Goal: Information Seeking & Learning: Find specific fact

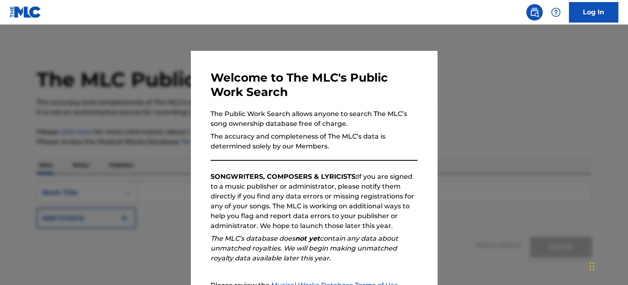
scroll to position [82, 0]
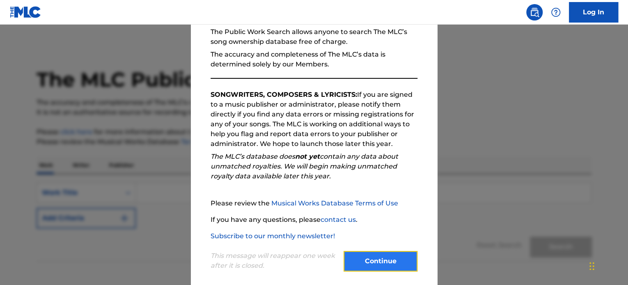
click at [359, 268] on button "Continue" at bounding box center [380, 261] width 74 height 21
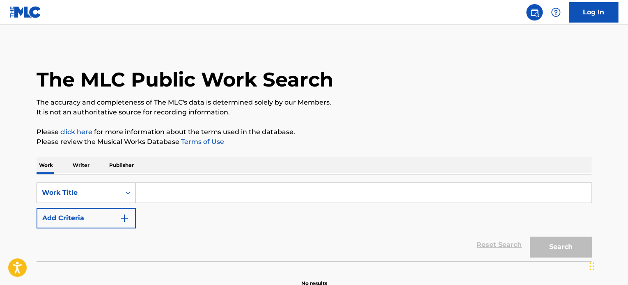
click at [167, 193] on input "Search Form" at bounding box center [363, 193] width 455 height 20
paste input "T0702479955"
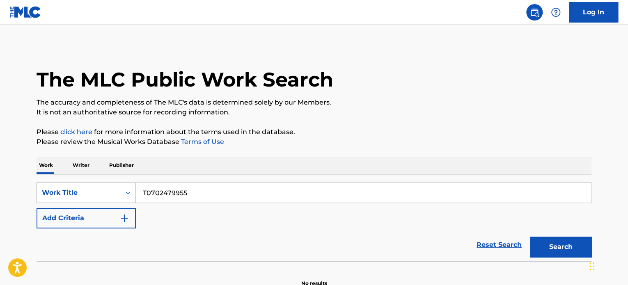
type input "T0702479955"
click at [125, 195] on div "Work Title" at bounding box center [86, 193] width 99 height 21
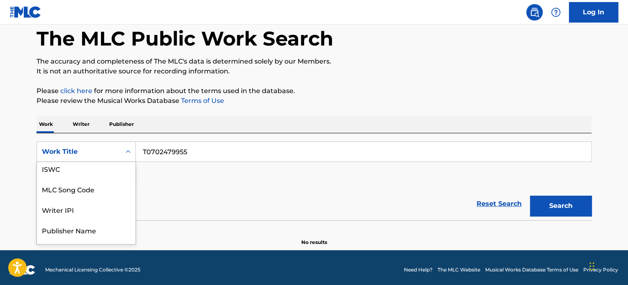
scroll to position [0, 0]
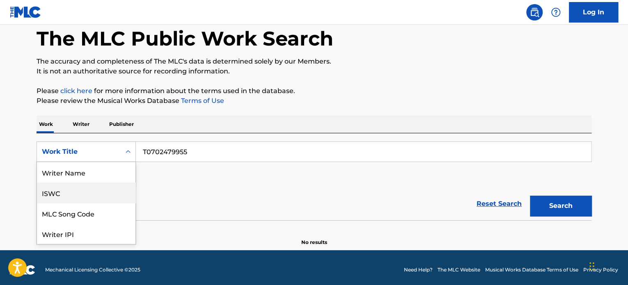
click at [76, 190] on div "ISWC" at bounding box center [86, 193] width 98 height 21
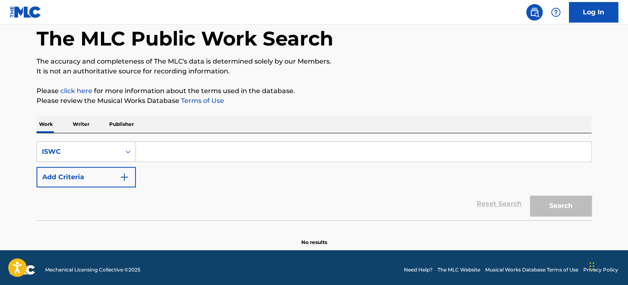
click at [281, 147] on input "Search Form" at bounding box center [363, 152] width 455 height 20
paste input "T0702479955"
click at [572, 202] on button "Search" at bounding box center [561, 206] width 62 height 21
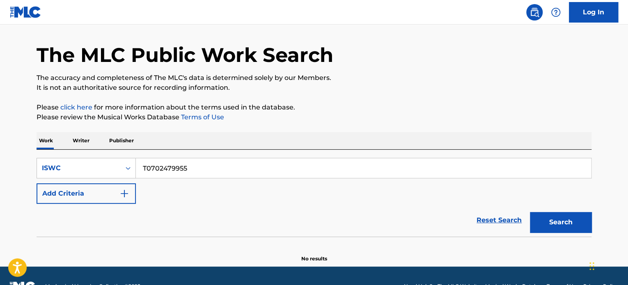
scroll to position [45, 0]
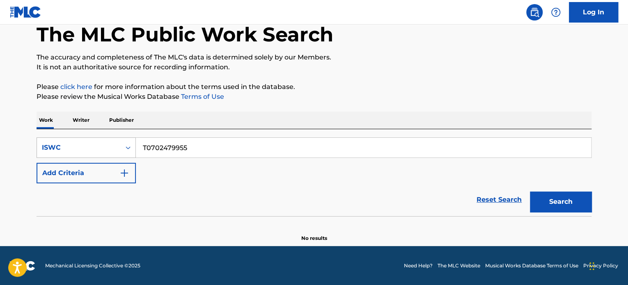
drag, startPoint x: 211, startPoint y: 153, endPoint x: 47, endPoint y: 153, distance: 163.7
click at [48, 153] on div "SearchWithCriteria23f7c3b2-3041-4f95-832d-3deaa9bbac78 ISWC T0702479955" at bounding box center [314, 147] width 555 height 21
paste input "A Whole New World ([PERSON_NAME]'s Theme) (From "Aladdin" Soundtrack) - [PERSON…"
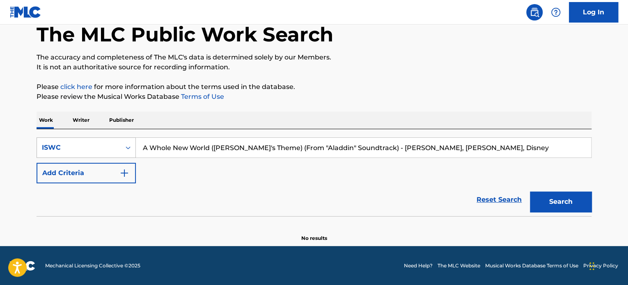
type input "A Whole New World ([PERSON_NAME]'s Theme) (From "Aladdin" Soundtrack) - [PERSON…"
click at [126, 146] on icon "Search Form" at bounding box center [128, 148] width 8 height 8
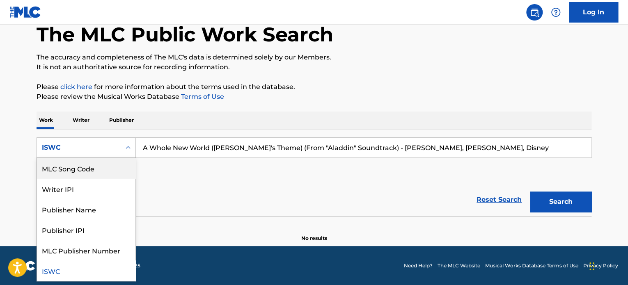
scroll to position [0, 0]
click at [84, 169] on div "Work Title" at bounding box center [86, 168] width 98 height 21
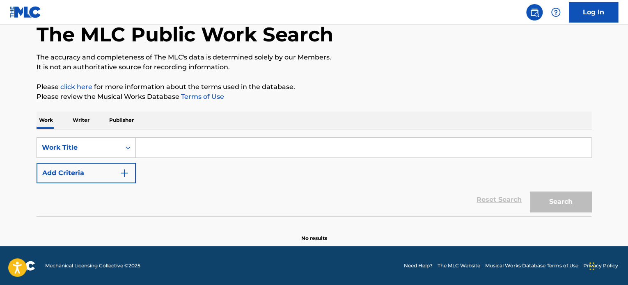
click at [186, 145] on input "Search Form" at bounding box center [363, 148] width 455 height 20
paste input "A Whole New World ([PERSON_NAME]'s Theme) (From "Aladdin" Soundtrack) - [PERSON…"
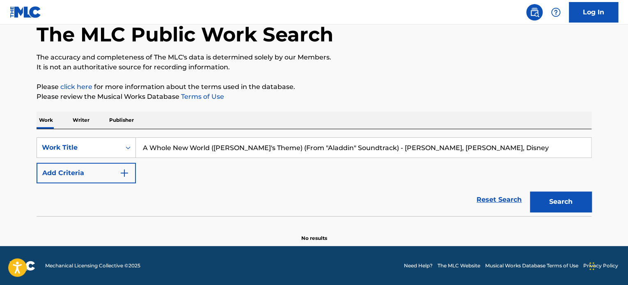
type input "A Whole New World ([PERSON_NAME]'s Theme) (From "Aladdin" Soundtrack) - [PERSON…"
click at [530, 192] on button "Search" at bounding box center [561, 202] width 62 height 21
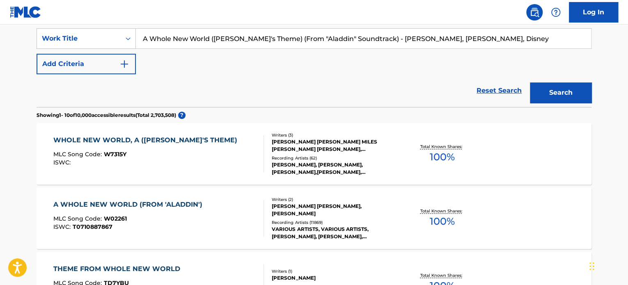
scroll to position [86, 0]
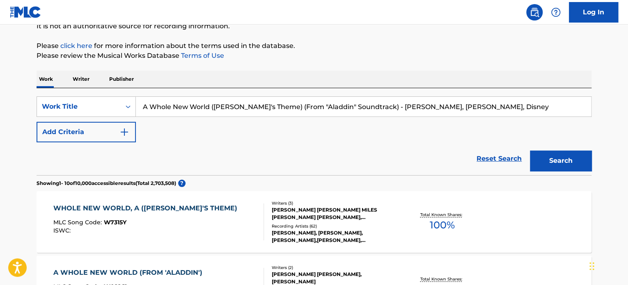
click at [315, 226] on div "Recording Artists ( 62 )" at bounding box center [334, 226] width 124 height 6
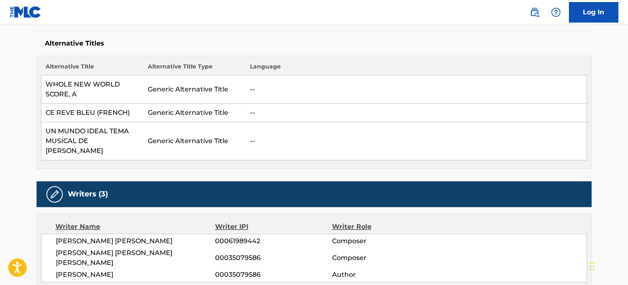
scroll to position [328, 0]
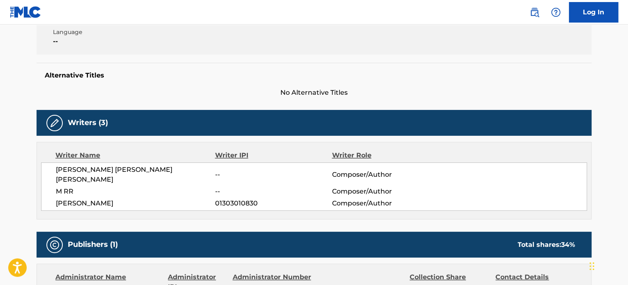
scroll to position [164, 0]
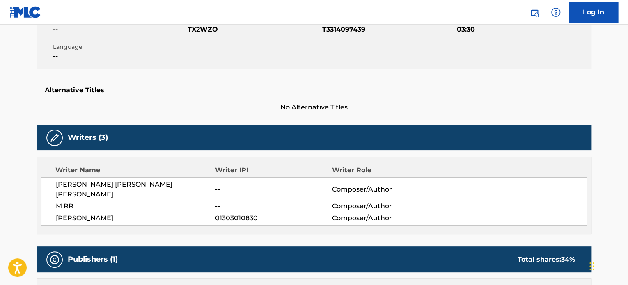
click at [142, 183] on span "RAUL YADIEL MOLINAS LOPEZ" at bounding box center [135, 190] width 159 height 20
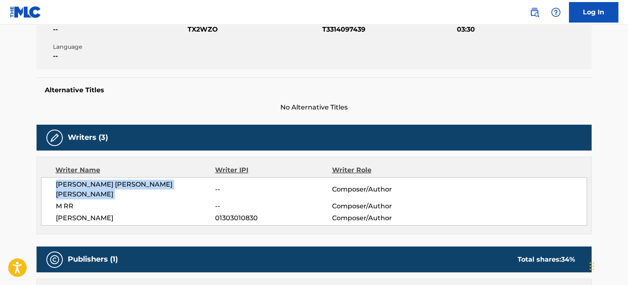
click at [142, 183] on span "RAUL YADIEL MOLINAS LOPEZ" at bounding box center [135, 190] width 159 height 20
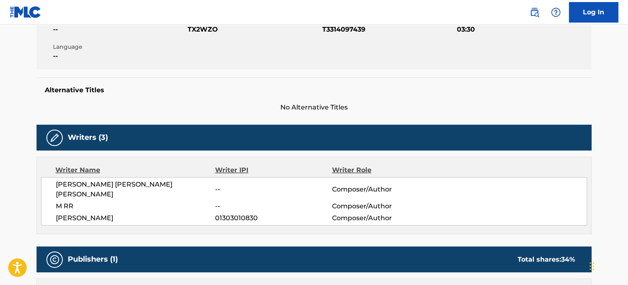
drag, startPoint x: 142, startPoint y: 183, endPoint x: 185, endPoint y: 59, distance: 131.3
click at [185, 59] on div "Language --" at bounding box center [120, 52] width 135 height 18
click at [137, 186] on span "RAUL YADIEL MOLINAS LOPEZ" at bounding box center [135, 190] width 159 height 20
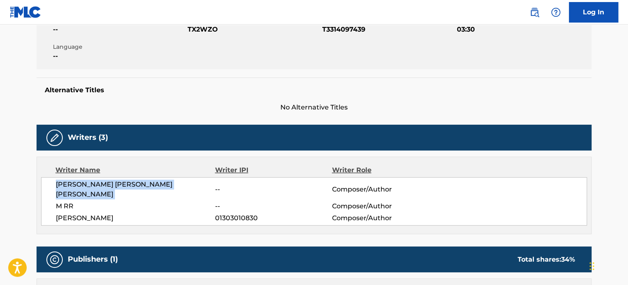
click at [137, 186] on span "RAUL YADIEL MOLINAS LOPEZ" at bounding box center [135, 190] width 159 height 20
copy div "RAUL YADIEL MOLINAS LOPEZ"
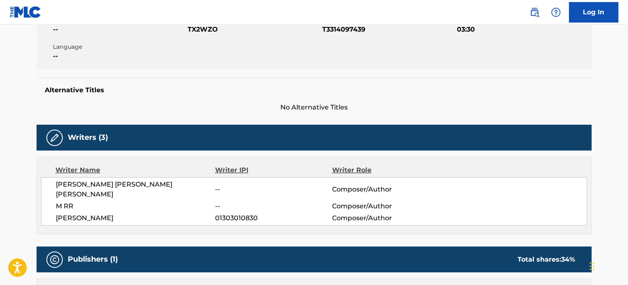
click at [478, 87] on h5 "Alternative Titles" at bounding box center [314, 90] width 538 height 8
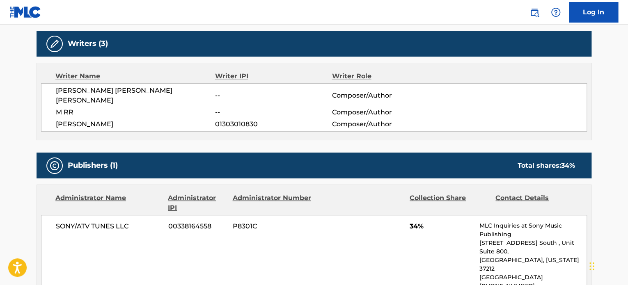
scroll to position [328, 0]
